Goal: Complete application form

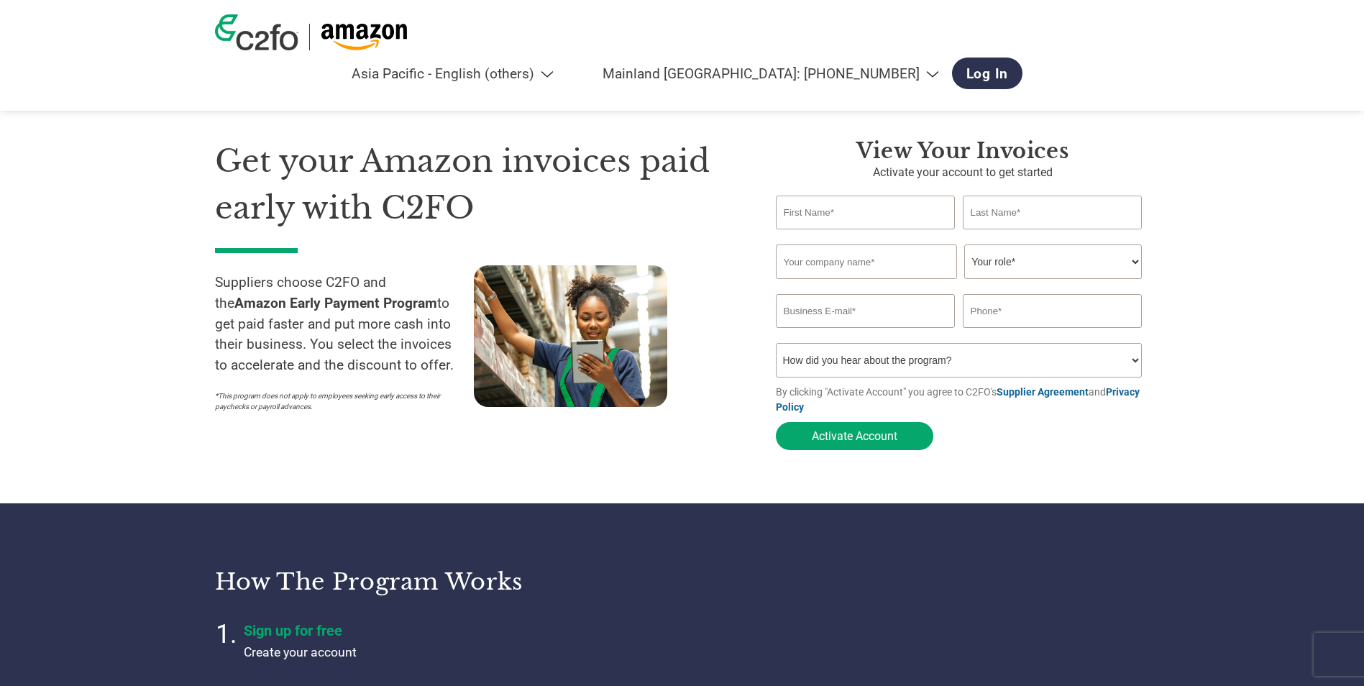
select select "en-AP"
select select "cn"
click at [948, 65] on select "[GEOGRAPHIC_DATA]: [PHONE_NUMBER] [GEOGRAPHIC_DATA]: [PHONE_NUMBER] [GEOGRAPHIC…" at bounding box center [761, 73] width 375 height 17
click at [1227, 169] on section "Get your Amazon invoices paid early with C2FO Suppliers choose C2FO and the Ama…" at bounding box center [682, 281] width 1364 height 446
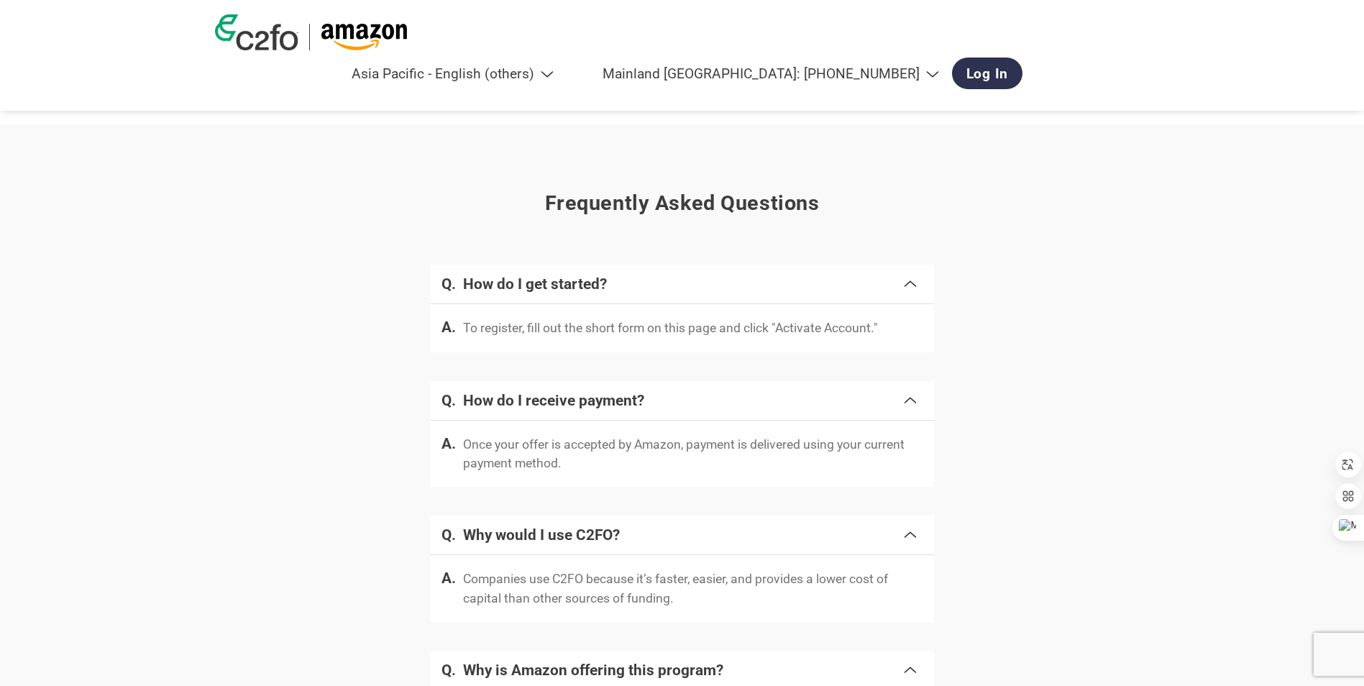
scroll to position [2351, 0]
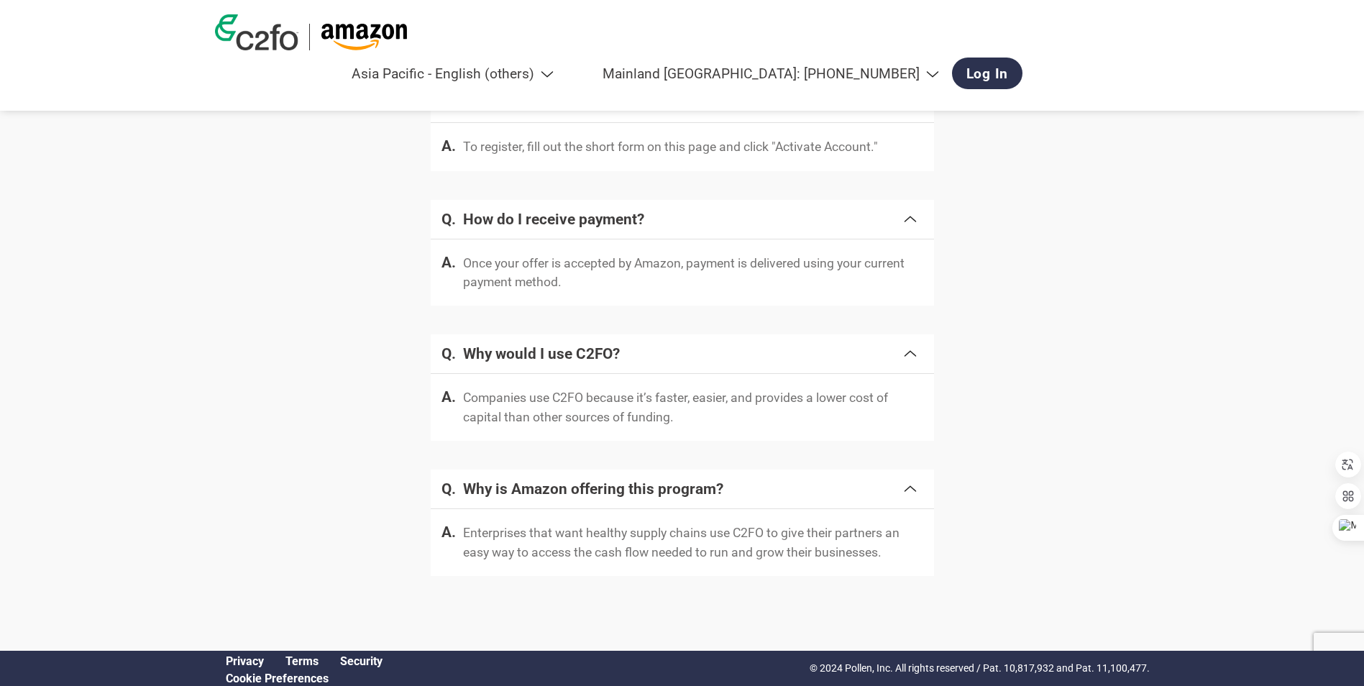
click at [309, 660] on link "Terms" at bounding box center [301, 661] width 33 height 14
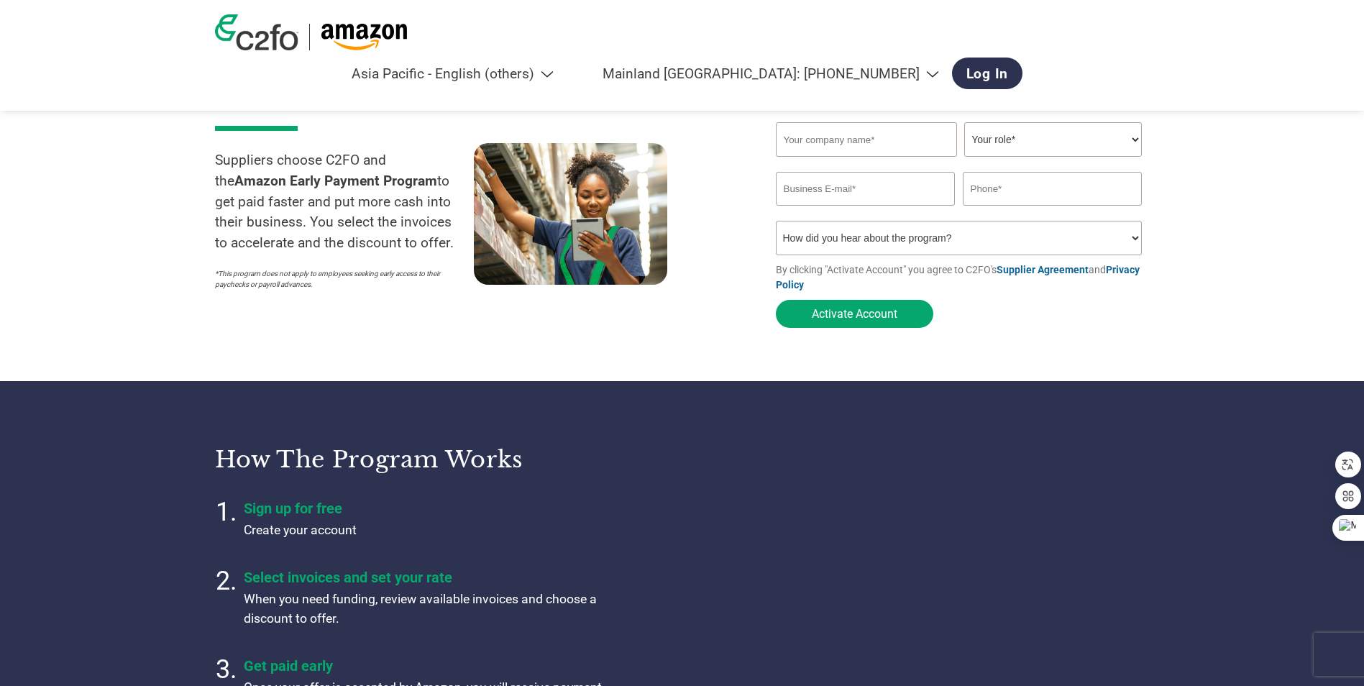
scroll to position [0, 0]
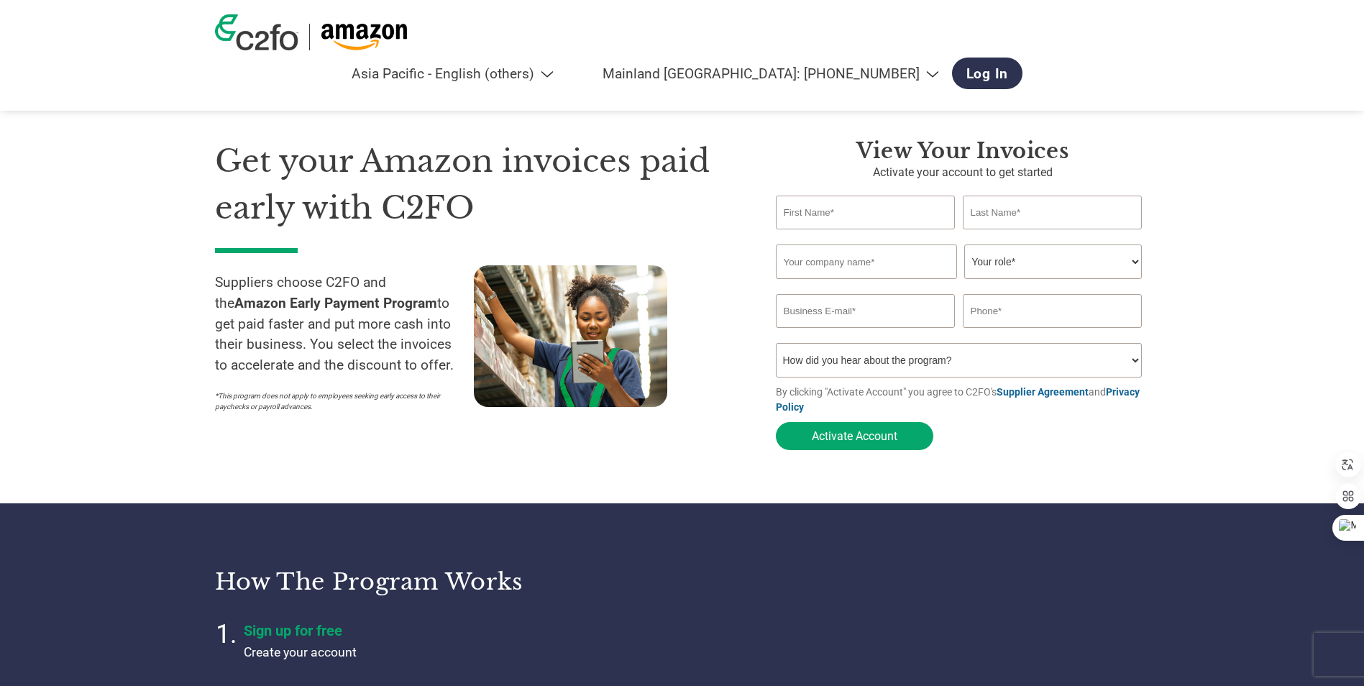
click at [1131, 364] on select "How did you hear about the program? Received a letter Email Social Media Online…" at bounding box center [959, 360] width 367 height 35
click at [1206, 346] on section "Get your Amazon invoices paid early with C2FO Suppliers choose C2FO and the Ama…" at bounding box center [682, 281] width 1364 height 446
click at [852, 443] on button "Activate Account" at bounding box center [854, 436] width 157 height 28
click at [1085, 433] on form "Invalid first name or first name is too long Invalid last name or last name is …" at bounding box center [963, 327] width 374 height 262
click at [563, 65] on select "Americas - English Américas - Español [GEOGRAPHIC_DATA] - Português [GEOGRAPHIC…" at bounding box center [396, 73] width 334 height 17
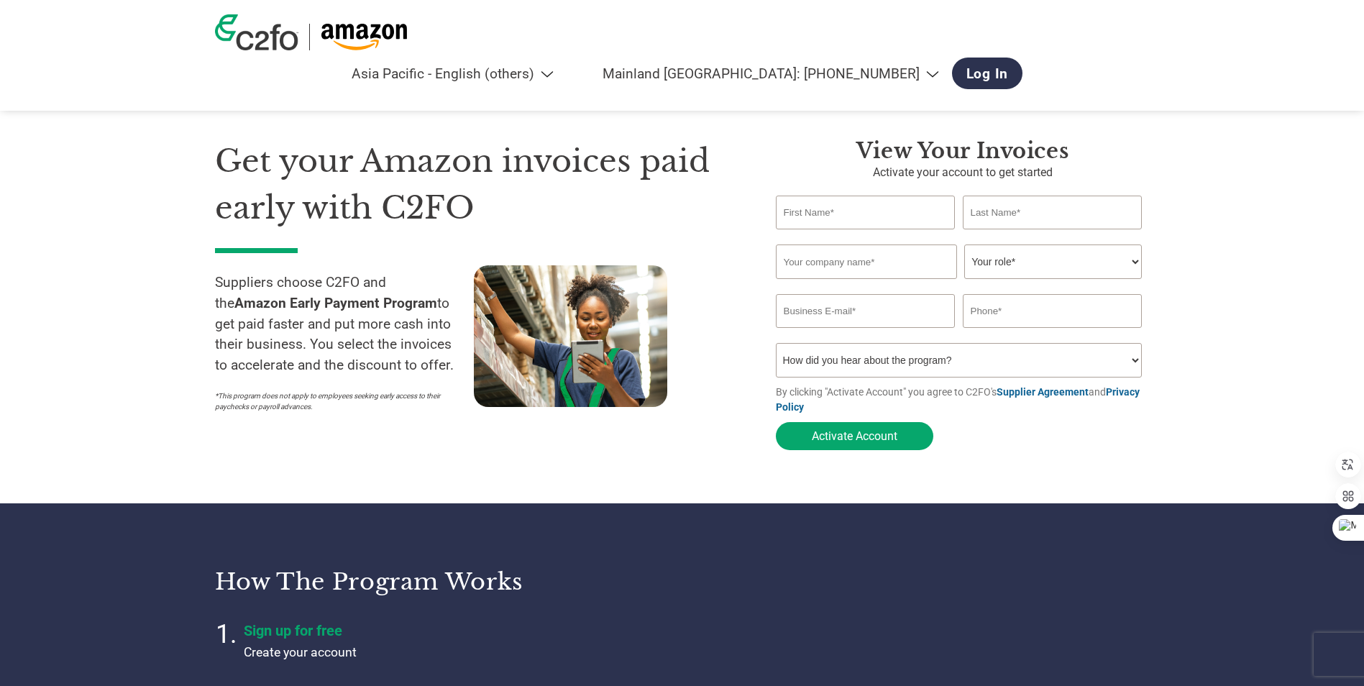
click at [828, 50] on div "Americas - English Américas - Español [GEOGRAPHIC_DATA] - Português [GEOGRAPHIC…" at bounding box center [619, 73] width 808 height 46
click at [948, 65] on select "[GEOGRAPHIC_DATA]: [PHONE_NUMBER] [GEOGRAPHIC_DATA]: [PHONE_NUMBER] [GEOGRAPHIC…" at bounding box center [761, 73] width 375 height 17
click at [1023, 58] on link "Log In" at bounding box center [987, 74] width 71 height 32
